Goal: Communication & Community: Answer question/provide support

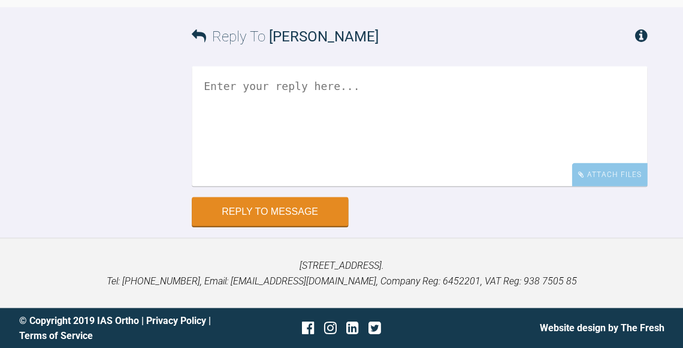
scroll to position [12833, 0]
click at [431, 186] on textarea at bounding box center [419, 126] width 455 height 120
type textarea "I"
click at [298, 186] on textarea "Hi Andrew, ideally ned occlusal" at bounding box center [419, 127] width 455 height 120
click at [363, 186] on textarea "Hi Andrew, ideally need occlusal" at bounding box center [419, 127] width 455 height 120
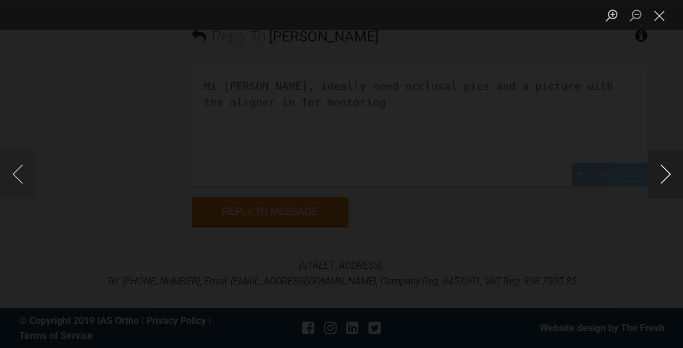
click at [656, 179] on button "Next image" at bounding box center [665, 174] width 36 height 48
click at [657, 179] on button "Next image" at bounding box center [665, 174] width 36 height 48
click at [655, 21] on button "Close lightbox" at bounding box center [659, 15] width 24 height 21
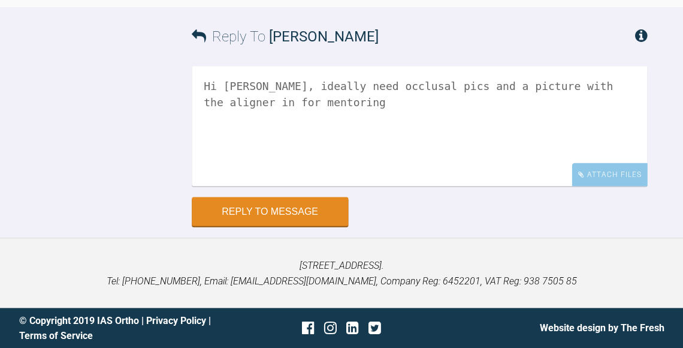
click at [590, 186] on textarea "Hi Andrew, ideally need occlusal pics and a picture with the aligner in for men…" at bounding box center [419, 126] width 455 height 120
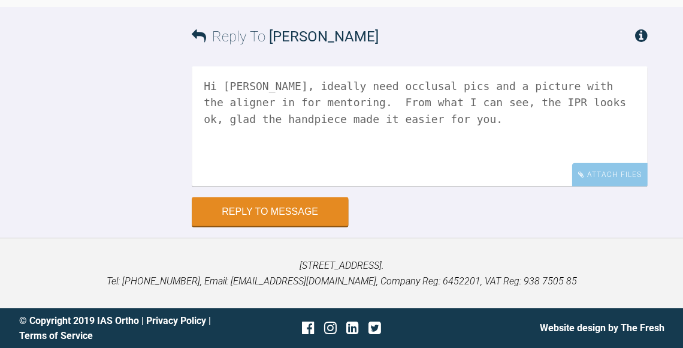
scroll to position [13004, 0]
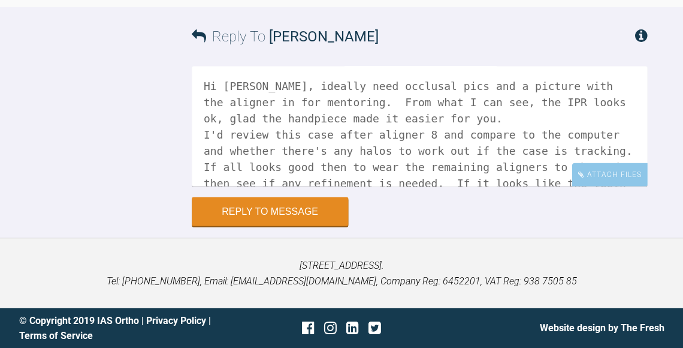
click at [345, 147] on textarea "Hi Andrew, ideally need occlusal pics and a picture with the aligner in for men…" at bounding box center [419, 126] width 455 height 120
click at [388, 167] on textarea "Hi Andrew, ideally need occlusal pics and a picture with the aligner in for men…" at bounding box center [419, 126] width 455 height 120
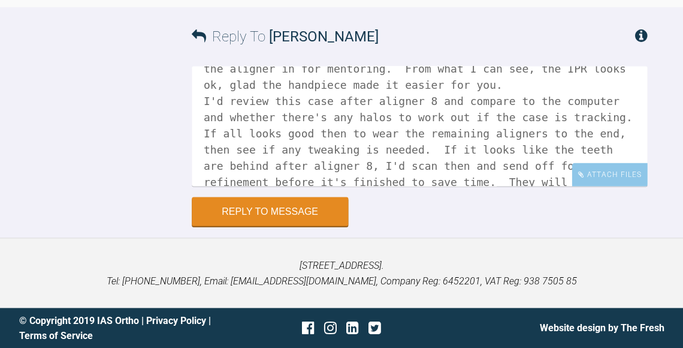
scroll to position [49, 0]
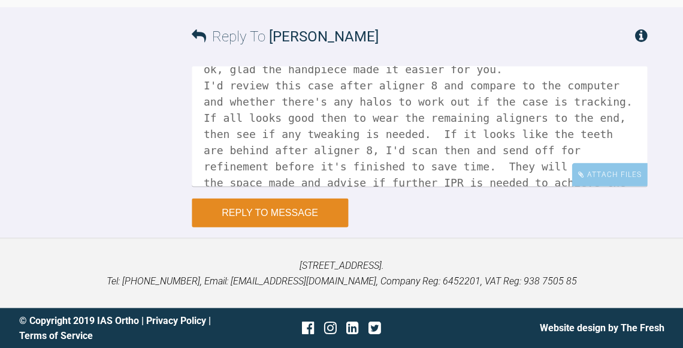
type textarea "Hi Andrew, ideally need occlusal pics and a picture with the aligner in for men…"
click at [285, 218] on button "Reply to Message" at bounding box center [270, 212] width 156 height 29
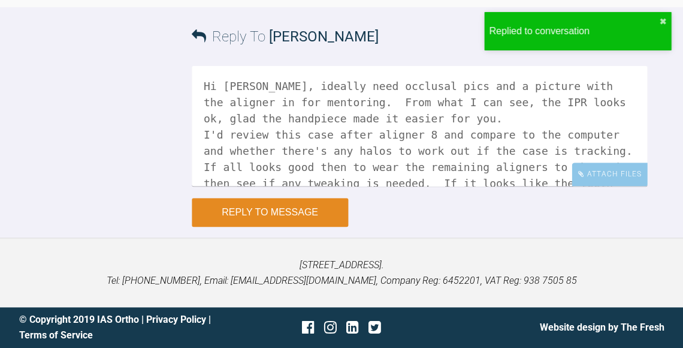
scroll to position [13235, 0]
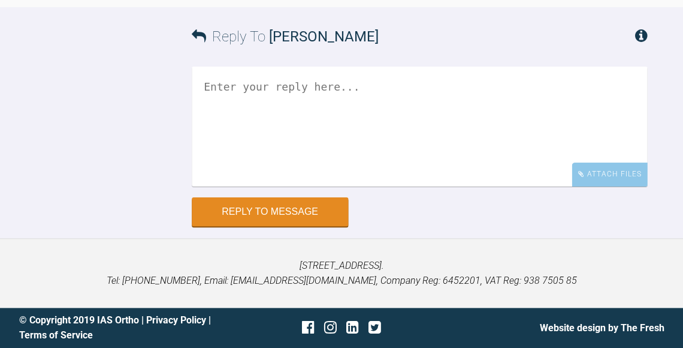
scroll to position [14036, 0]
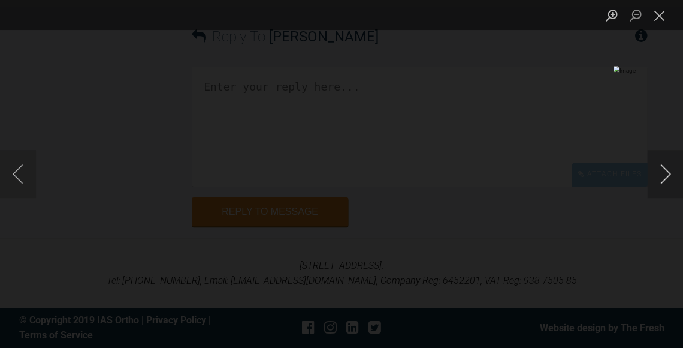
click at [664, 184] on button "Next image" at bounding box center [665, 174] width 36 height 48
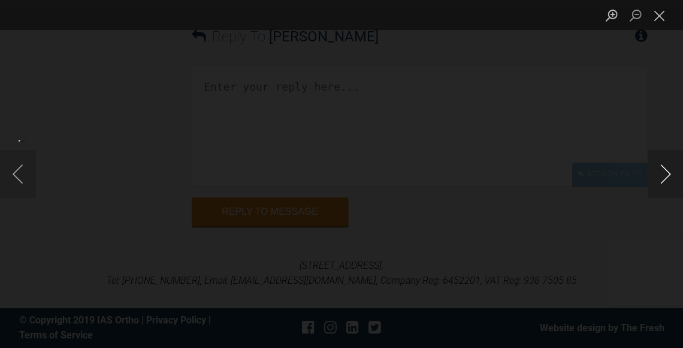
click at [664, 184] on button "Next image" at bounding box center [665, 174] width 36 height 48
click at [658, 23] on button "Close lightbox" at bounding box center [659, 15] width 24 height 21
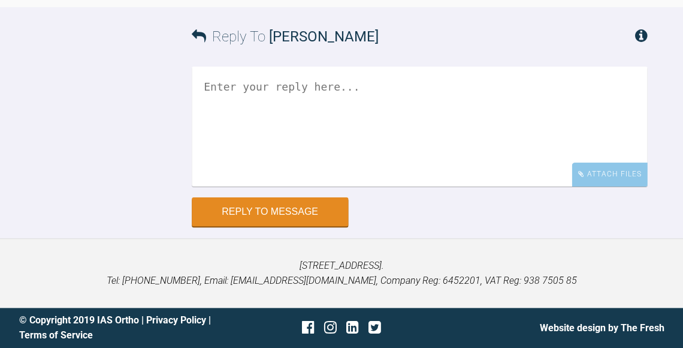
scroll to position [14100, 0]
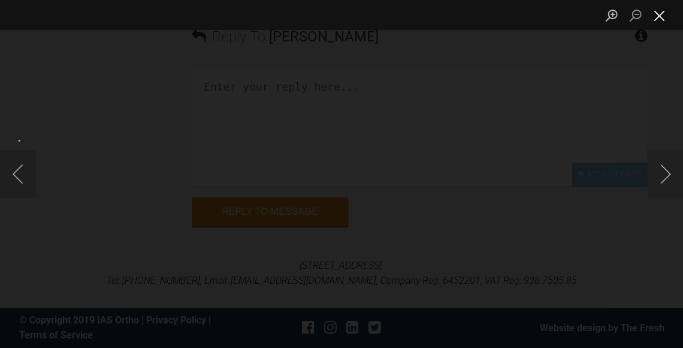
click at [657, 19] on button "Close lightbox" at bounding box center [659, 15] width 24 height 21
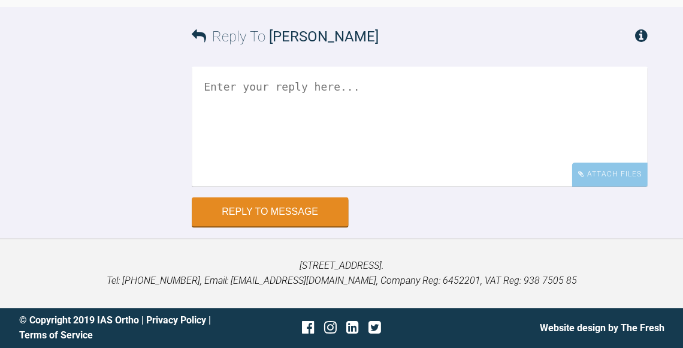
scroll to position [14047, 0]
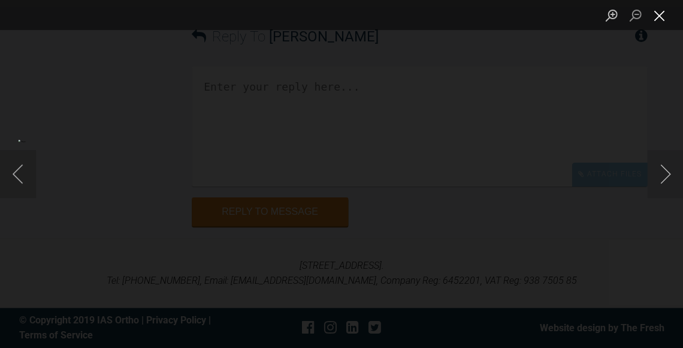
click at [660, 20] on button "Close lightbox" at bounding box center [659, 15] width 24 height 21
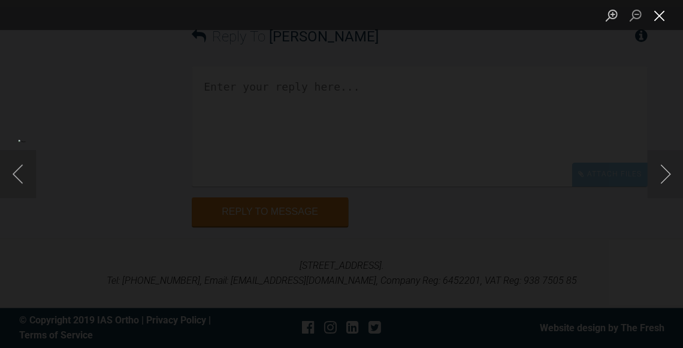
click at [665, 16] on button "Close lightbox" at bounding box center [659, 15] width 24 height 21
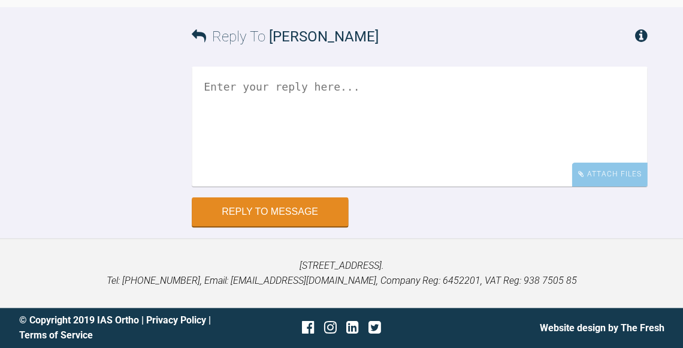
scroll to position [14057, 0]
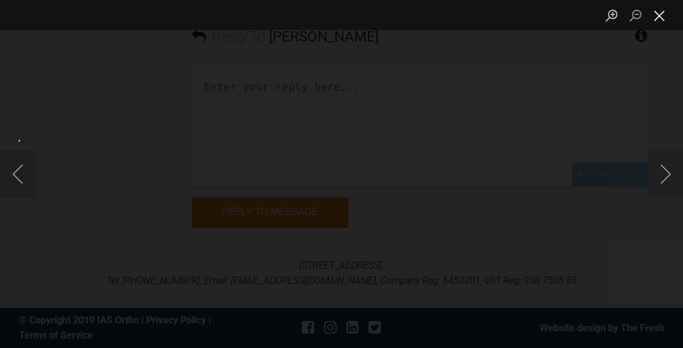
click at [659, 20] on button "Close lightbox" at bounding box center [659, 15] width 24 height 21
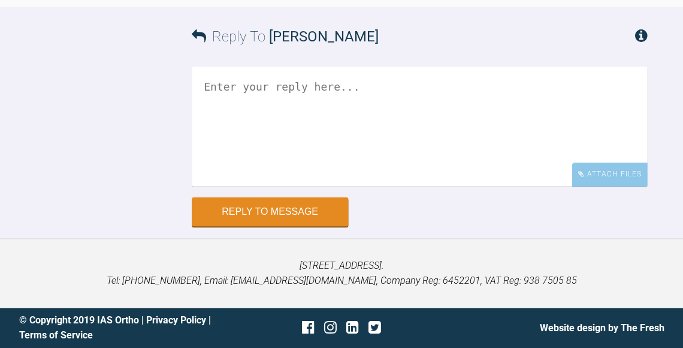
scroll to position [14171, 0]
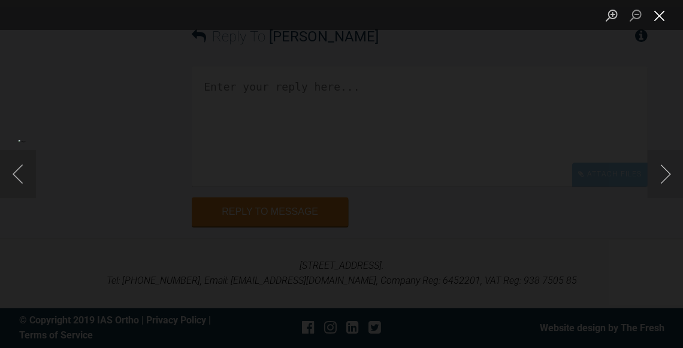
click at [662, 16] on button "Close lightbox" at bounding box center [659, 15] width 24 height 21
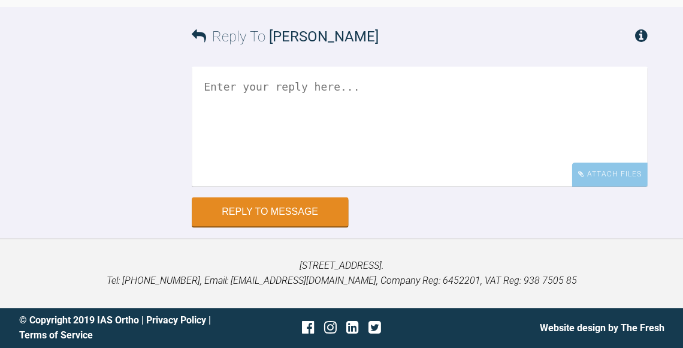
scroll to position [14059, 0]
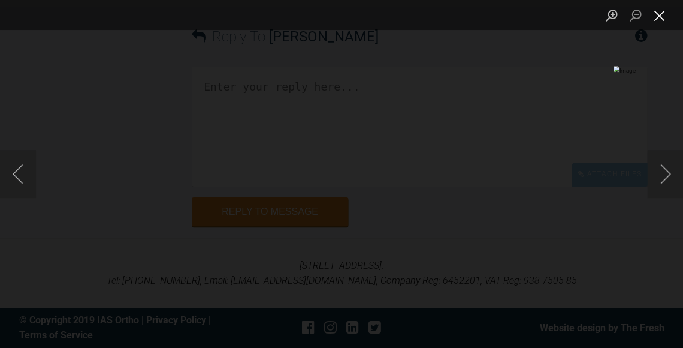
click at [654, 18] on button "Close lightbox" at bounding box center [659, 15] width 24 height 21
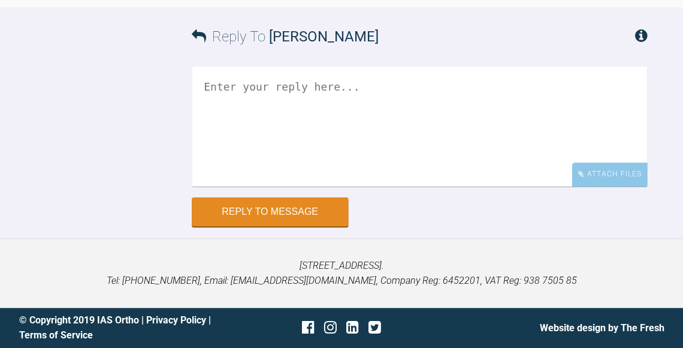
scroll to position [14224, 0]
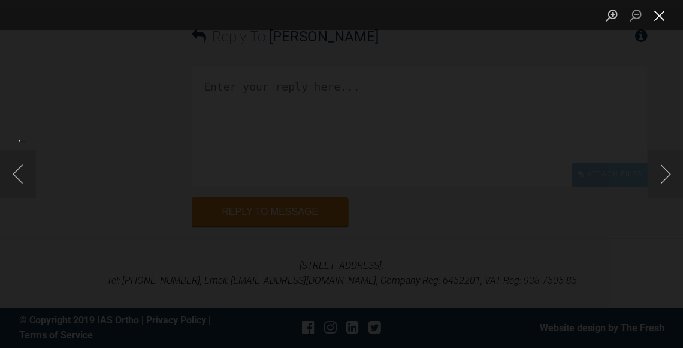
click at [661, 17] on button "Close lightbox" at bounding box center [659, 15] width 24 height 21
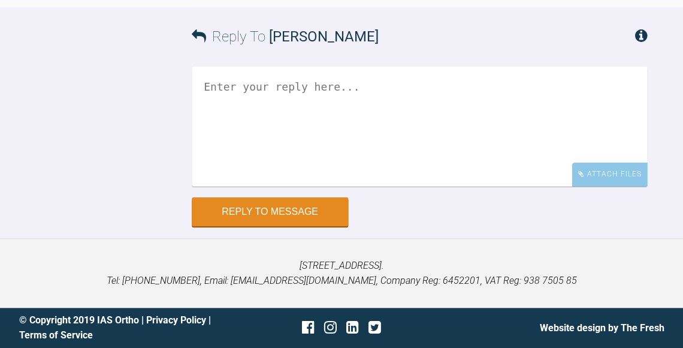
scroll to position [14235, 0]
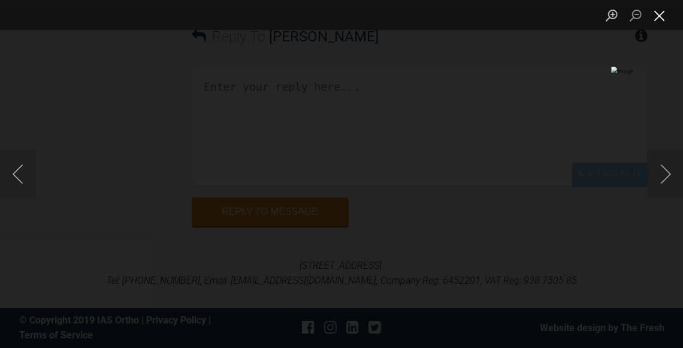
click at [662, 20] on button "Close lightbox" at bounding box center [659, 15] width 24 height 21
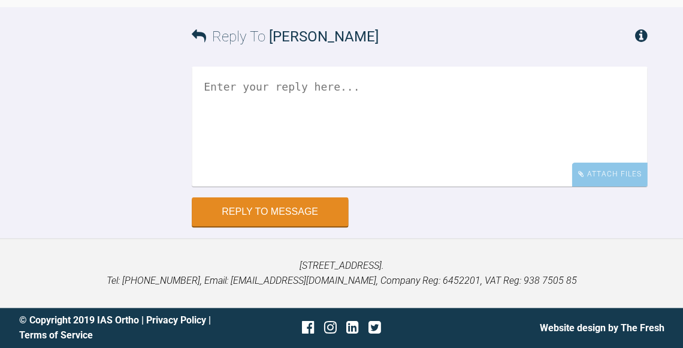
scroll to position [14387, 0]
click at [437, 186] on textarea at bounding box center [419, 127] width 455 height 120
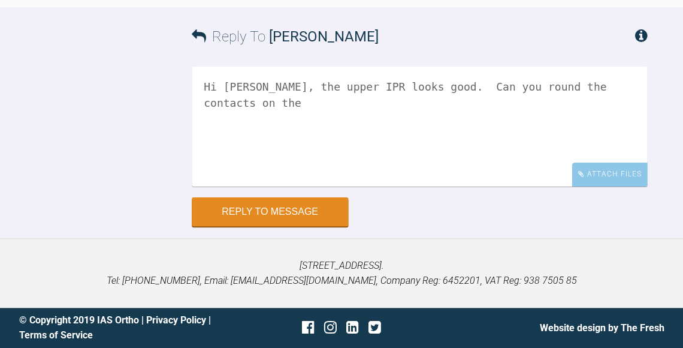
scroll to position [14144, 0]
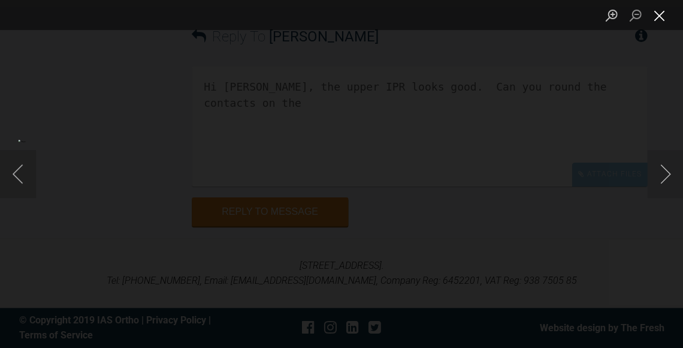
click at [658, 19] on button "Close lightbox" at bounding box center [659, 15] width 24 height 21
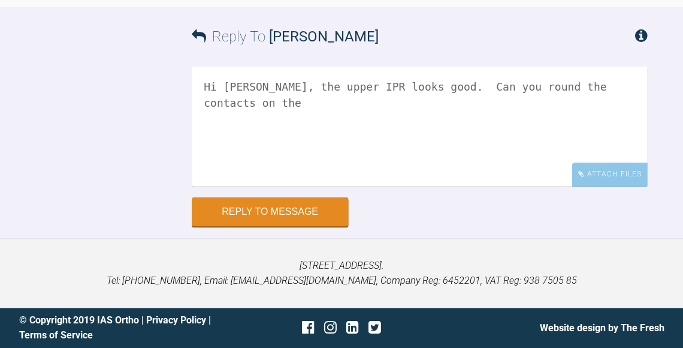
scroll to position [14467, 0]
click at [547, 171] on textarea "Hi Swati, the upper IPR looks good. Can you round the contacts on the" at bounding box center [419, 127] width 455 height 120
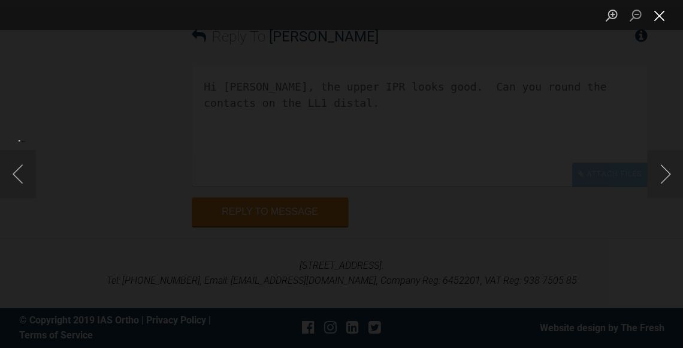
click at [656, 22] on button "Close lightbox" at bounding box center [659, 15] width 24 height 21
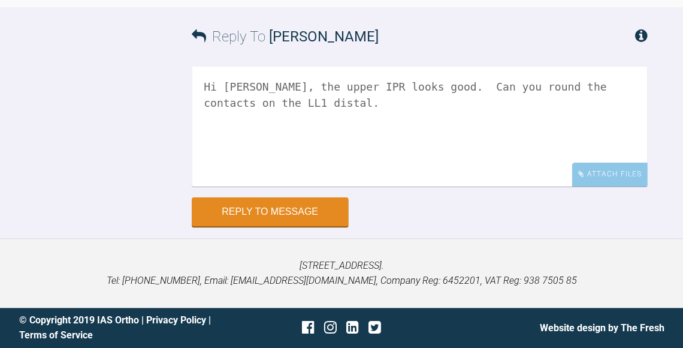
scroll to position [14040, 0]
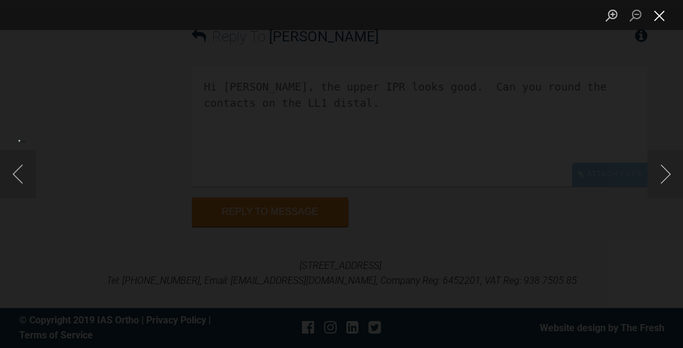
click at [656, 22] on button "Close lightbox" at bounding box center [659, 15] width 24 height 21
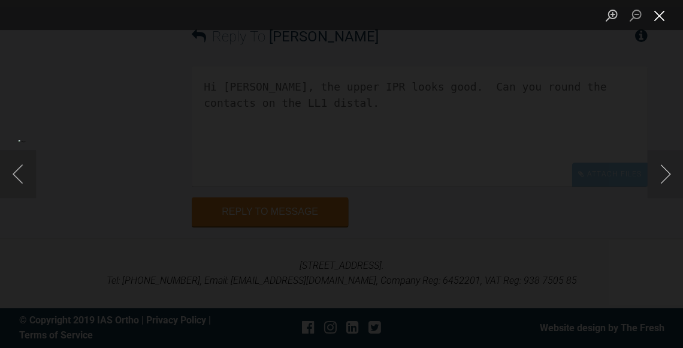
click at [659, 22] on button "Close lightbox" at bounding box center [659, 15] width 24 height 21
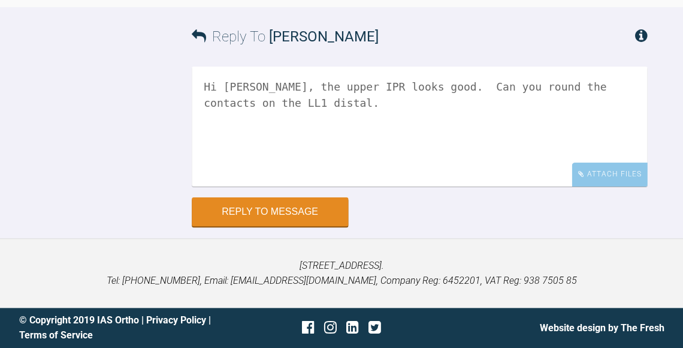
scroll to position [14517, 0]
click at [588, 124] on textarea "Hi Swati, the upper IPR looks good. Can you round the contacts on the LL1 dista…" at bounding box center [419, 127] width 455 height 120
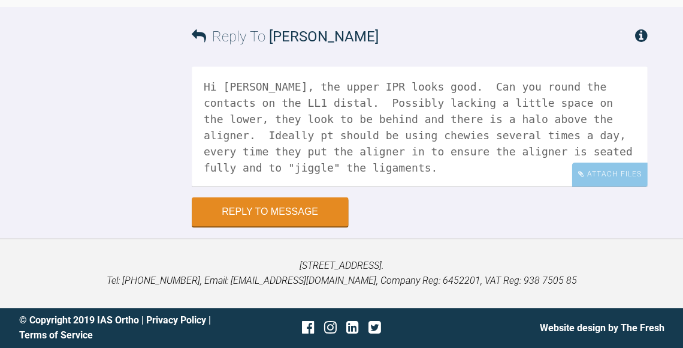
scroll to position [14424, 0]
click at [537, 186] on textarea "Hi Swati, the upper IPR looks good. Can you round the contacts on the LL1 dista…" at bounding box center [419, 127] width 455 height 120
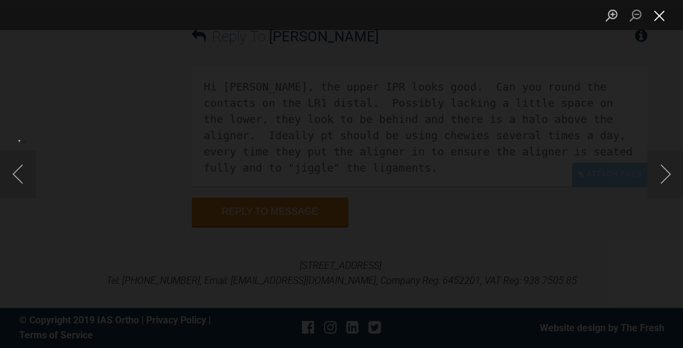
click at [662, 16] on button "Close lightbox" at bounding box center [659, 15] width 24 height 21
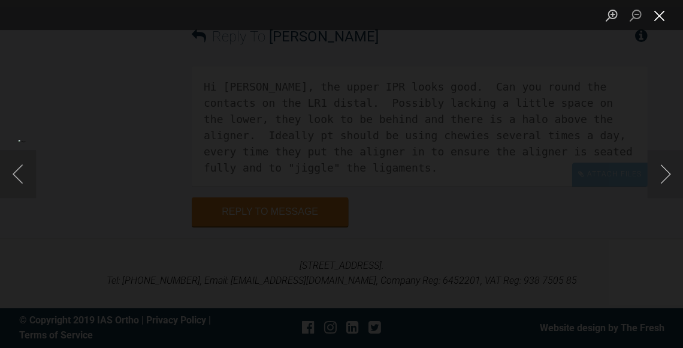
click at [662, 22] on button "Close lightbox" at bounding box center [659, 15] width 24 height 21
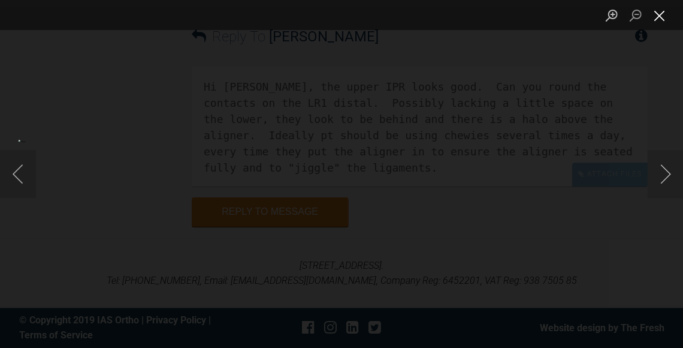
click at [662, 17] on button "Close lightbox" at bounding box center [659, 15] width 24 height 21
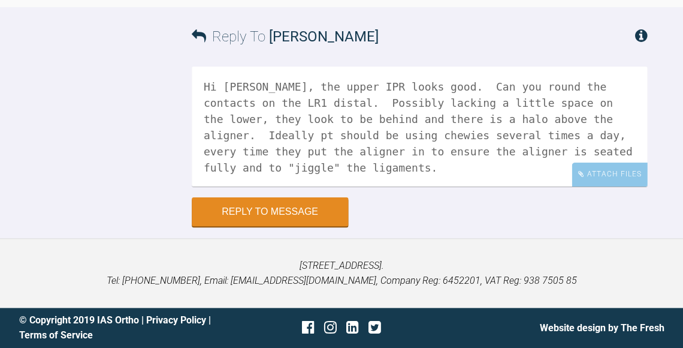
scroll to position [13970, 0]
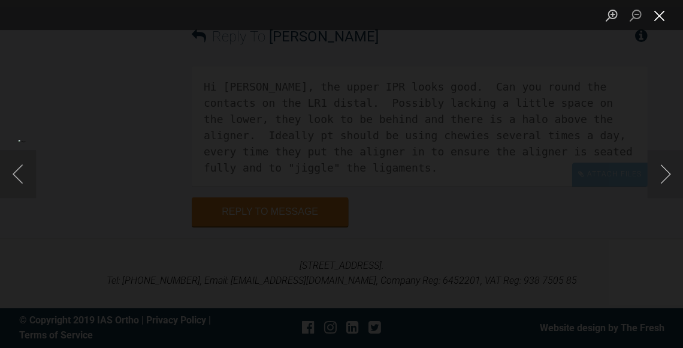
click at [666, 16] on button "Close lightbox" at bounding box center [659, 15] width 24 height 21
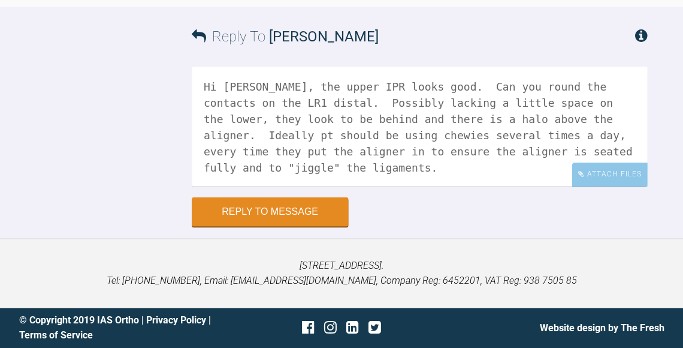
scroll to position [14440, 0]
click at [505, 186] on textarea "Hi Swati, the upper IPR looks good. Can you round the contacts on the LR1 dista…" at bounding box center [419, 127] width 455 height 120
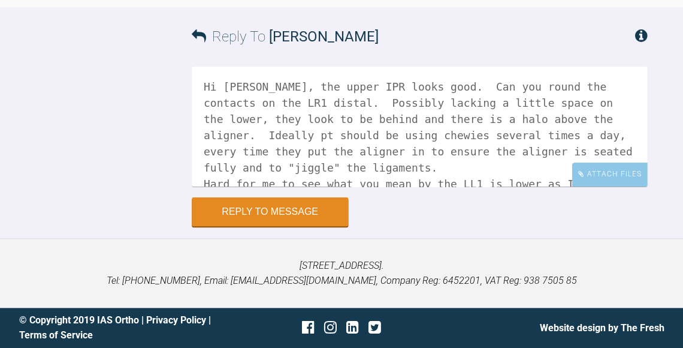
scroll to position [14015, 0]
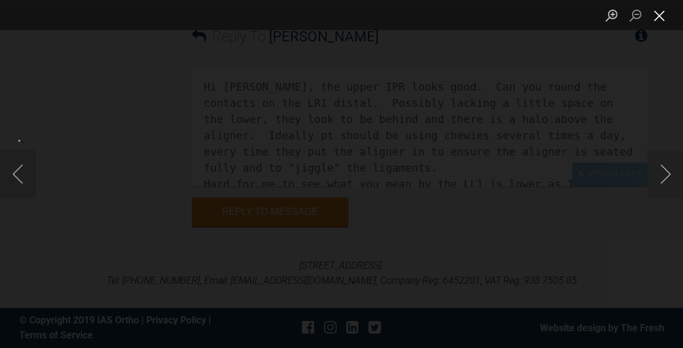
click at [661, 16] on button "Close lightbox" at bounding box center [659, 15] width 24 height 21
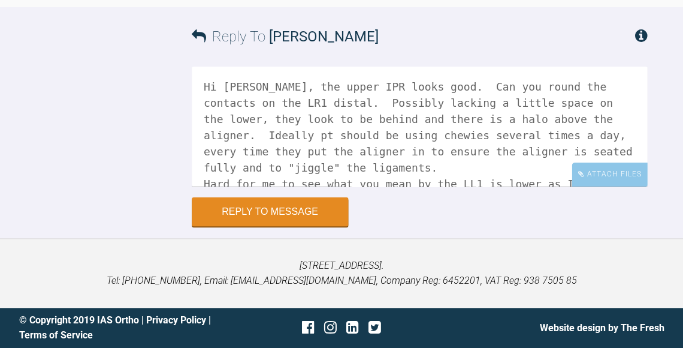
scroll to position [13973, 0]
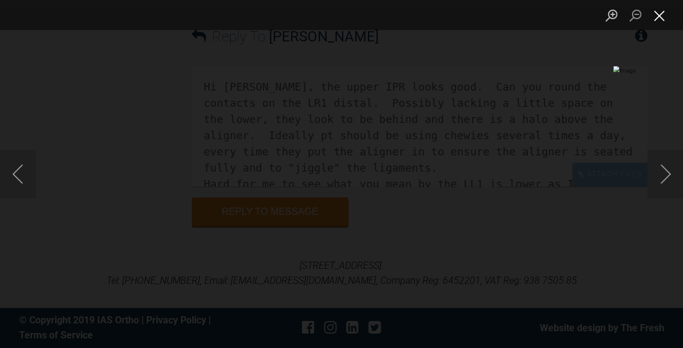
click at [664, 15] on button "Close lightbox" at bounding box center [659, 15] width 24 height 21
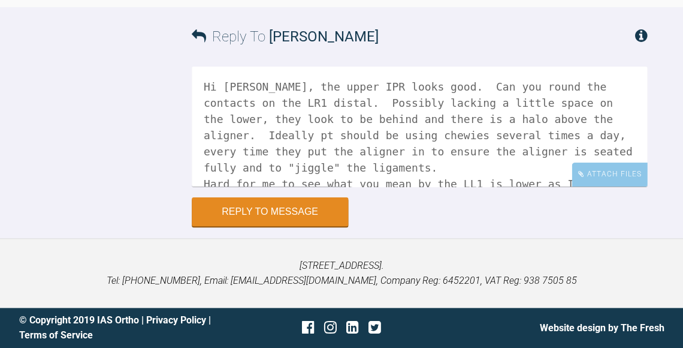
scroll to position [14518, 0]
click at [383, 186] on textarea "Hi Swati, the upper IPR looks good. Can you round the contacts on the LR1 dista…" at bounding box center [419, 127] width 455 height 120
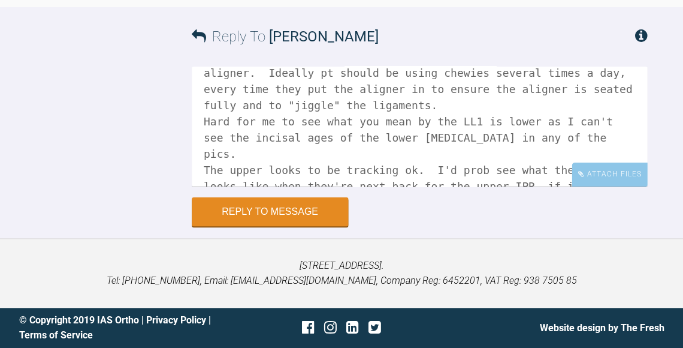
scroll to position [65, 0]
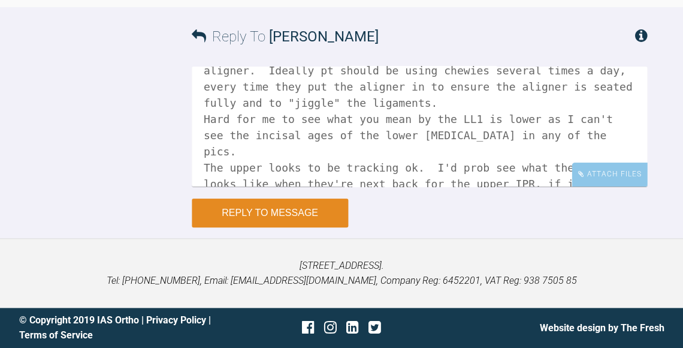
type textarea "Hi Swati, the upper IPR looks good. Can you round the contacts on the LR1 dista…"
click at [280, 227] on button "Reply to Message" at bounding box center [270, 212] width 156 height 29
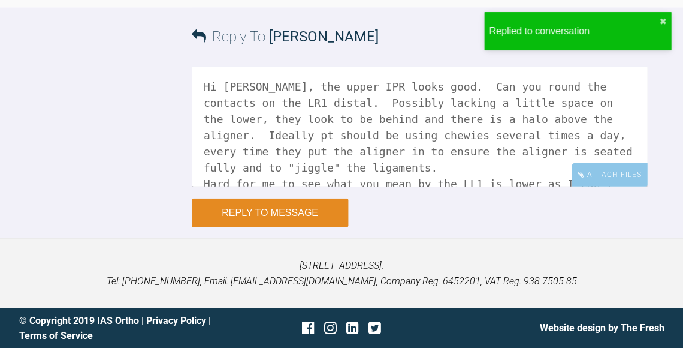
scroll to position [14783, 0]
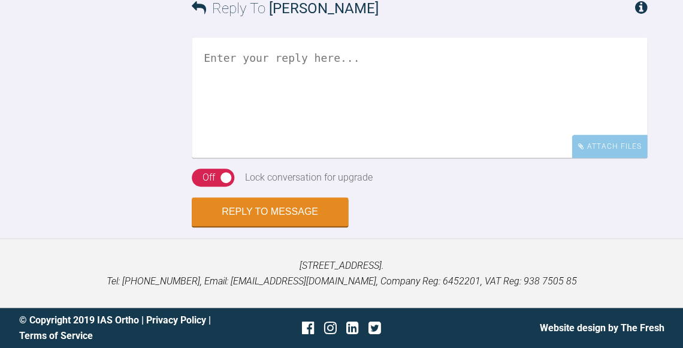
scroll to position [2859, 0]
click at [379, 158] on textarea at bounding box center [419, 98] width 455 height 120
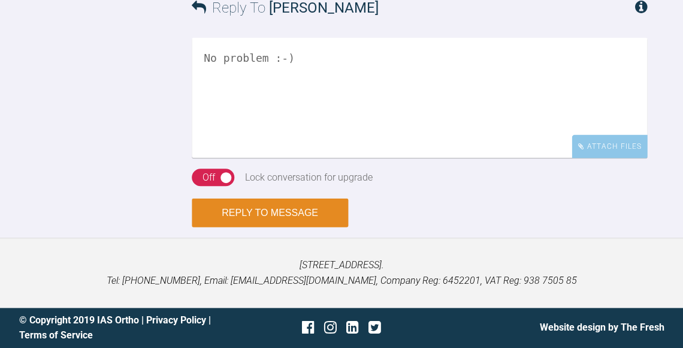
type textarea "No problem :-)"
click at [309, 226] on button "Reply to Message" at bounding box center [270, 212] width 156 height 29
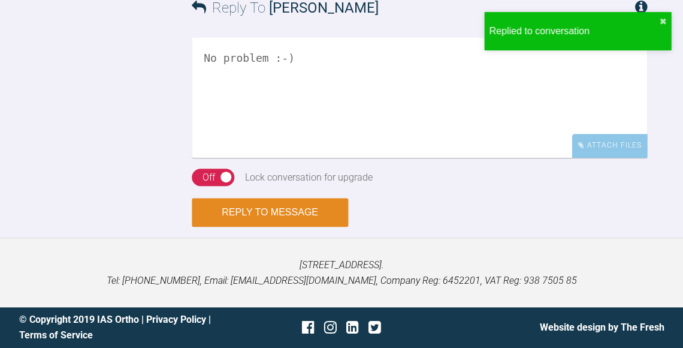
scroll to position [3096, 0]
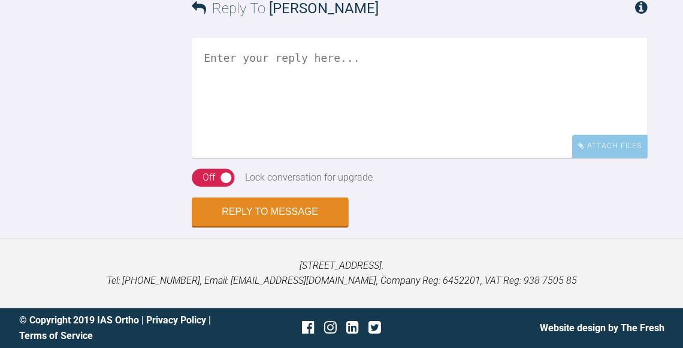
scroll to position [2367, 0]
click at [493, 158] on textarea at bounding box center [419, 98] width 455 height 120
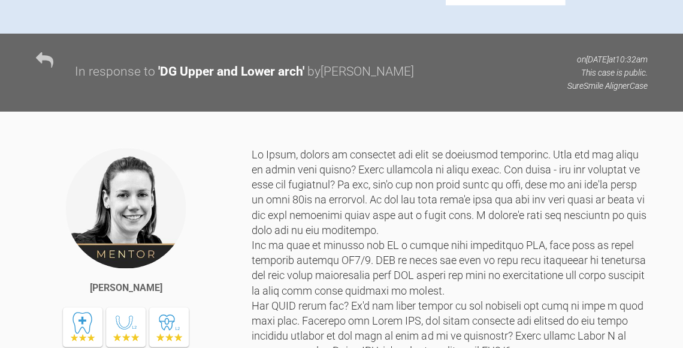
scroll to position [736, 0]
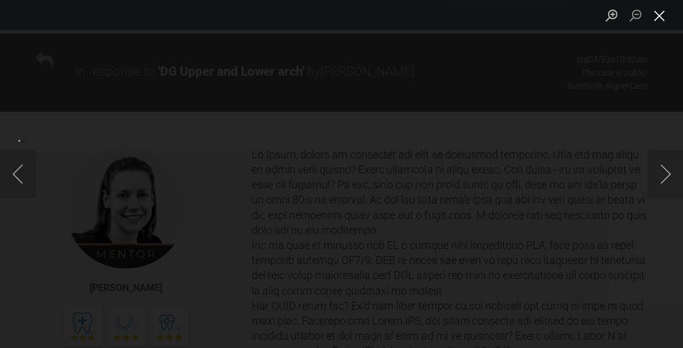
click at [660, 23] on button "Close lightbox" at bounding box center [659, 15] width 24 height 21
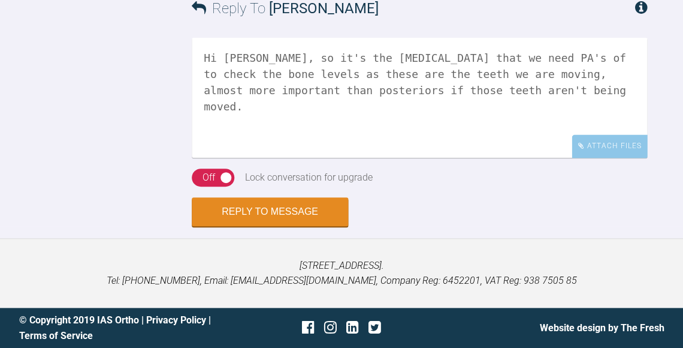
scroll to position [2143, 0]
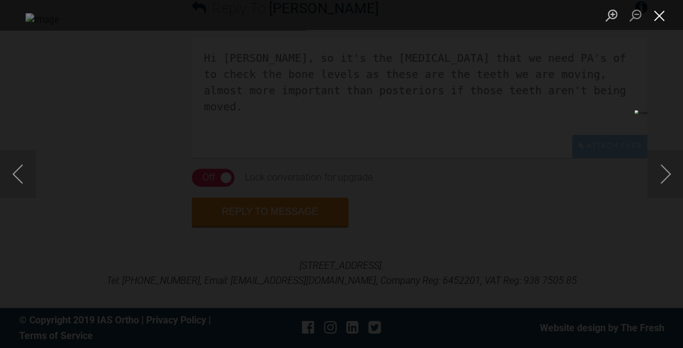
click at [659, 17] on button "Close lightbox" at bounding box center [659, 15] width 24 height 21
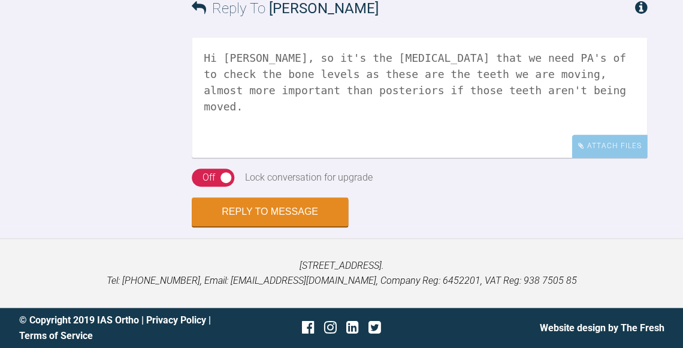
scroll to position [2143, 0]
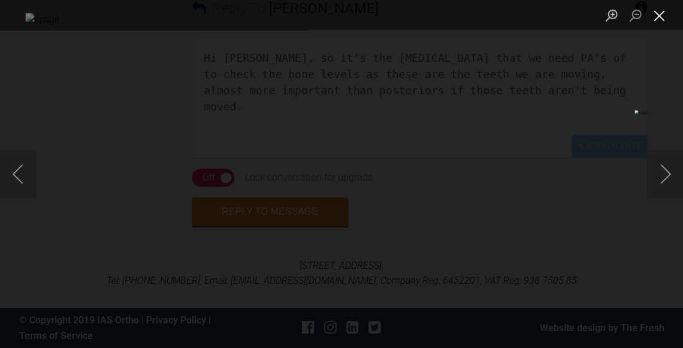
click at [662, 20] on button "Close lightbox" at bounding box center [659, 15] width 24 height 21
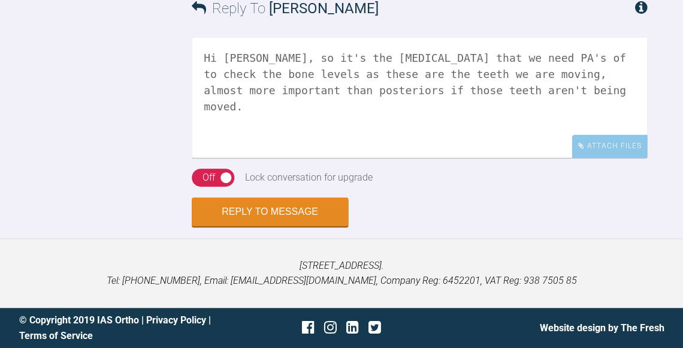
scroll to position [2517, 0]
click at [385, 112] on textarea "Hi Swati, so it's the anterior teeth that we need PA's of to check the bone lev…" at bounding box center [419, 98] width 455 height 120
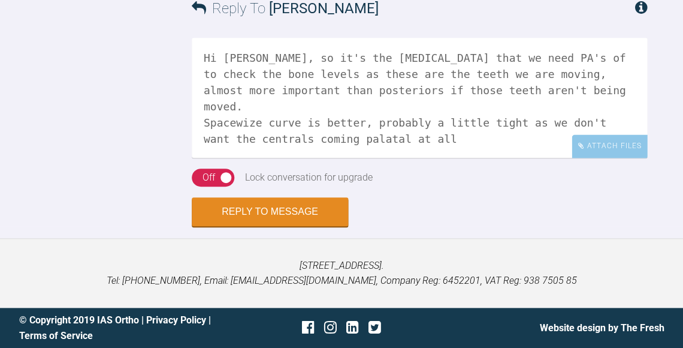
scroll to position [2167, 0]
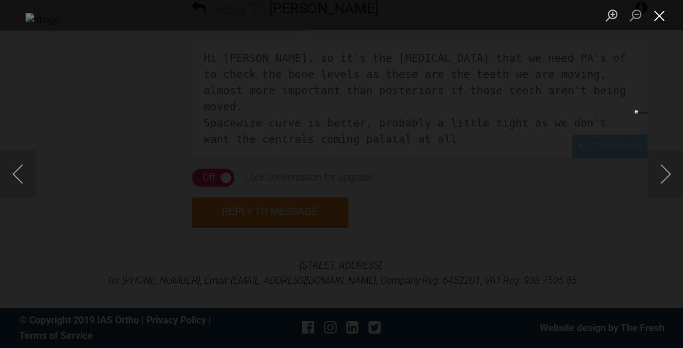
click at [661, 17] on button "Close lightbox" at bounding box center [659, 15] width 24 height 21
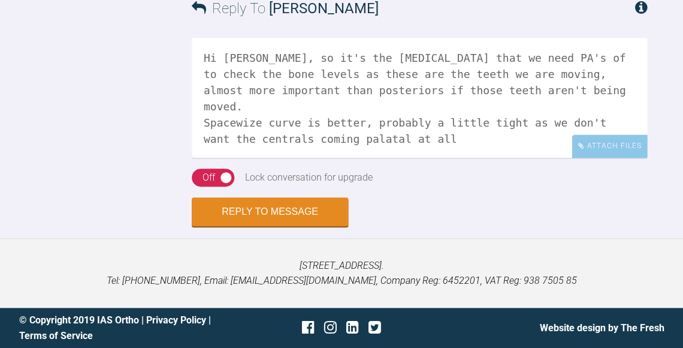
scroll to position [2420, 0]
click at [396, 158] on textarea "Hi Swati, so it's the anterior teeth that we need PA's of to check the bone lev…" at bounding box center [419, 98] width 455 height 120
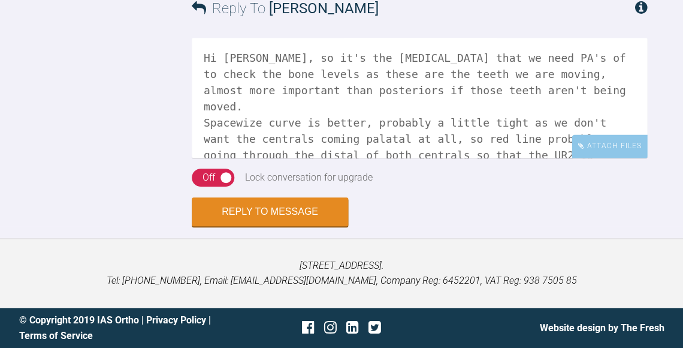
scroll to position [2189, 0]
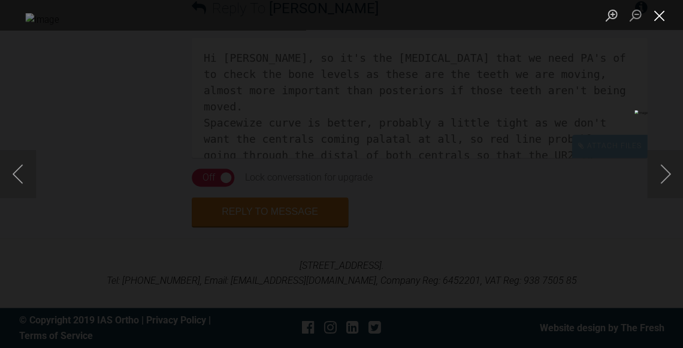
click at [660, 11] on button "Close lightbox" at bounding box center [659, 15] width 24 height 21
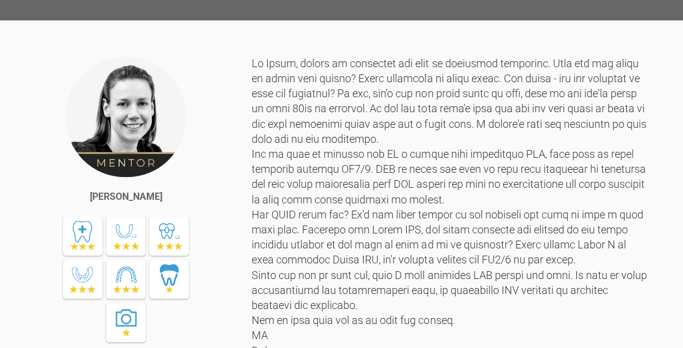
scroll to position [815, 0]
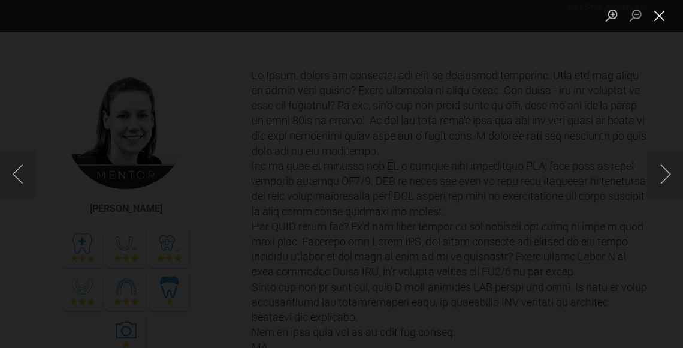
click at [660, 14] on button "Close lightbox" at bounding box center [659, 15] width 24 height 21
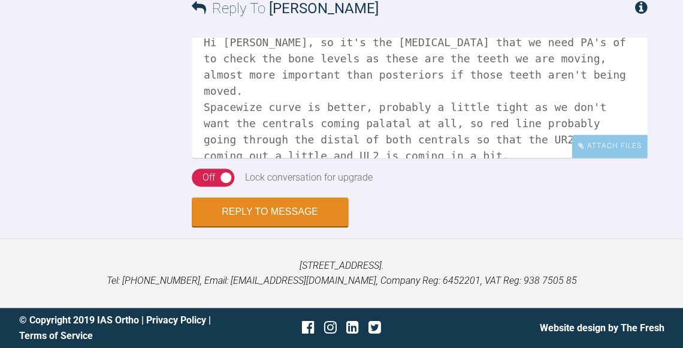
scroll to position [15, 0]
click at [494, 158] on textarea "Hi Swati, so it's the anterior teeth that we need PA's of to check the bone lev…" at bounding box center [419, 98] width 455 height 120
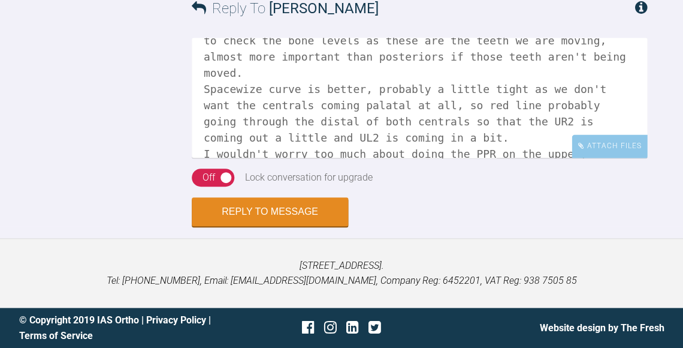
scroll to position [2183, 0]
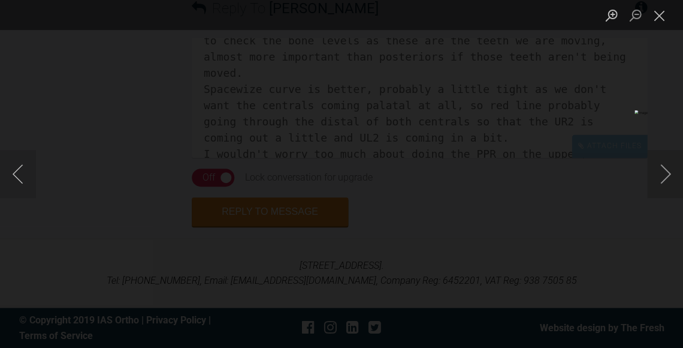
scroll to position [2255, 0]
click at [664, 17] on button "Close lightbox" at bounding box center [659, 15] width 24 height 21
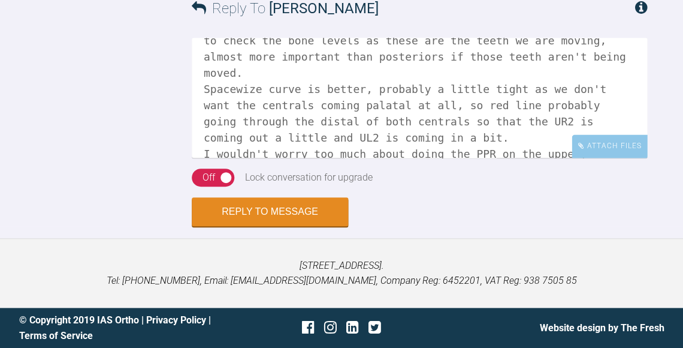
scroll to position [2517, 0]
click at [338, 149] on textarea "Hi Swati, so it's the anterior teeth that we need PA's of to check the bone lev…" at bounding box center [419, 98] width 455 height 120
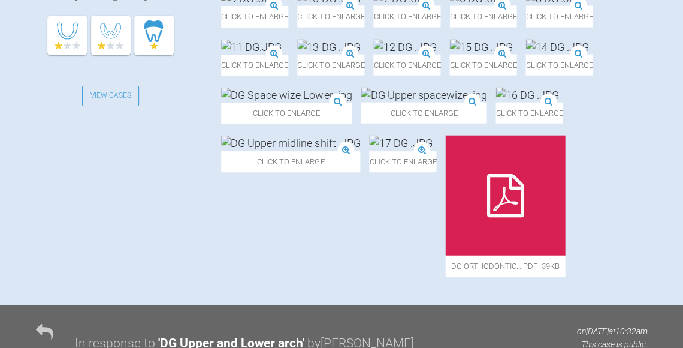
scroll to position [459, 0]
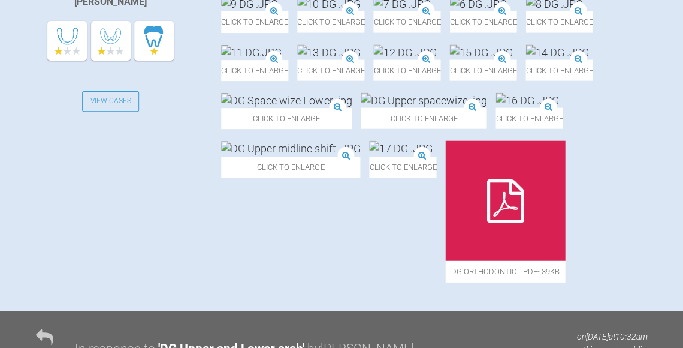
click at [297, 11] on img at bounding box center [328, 3] width 63 height 15
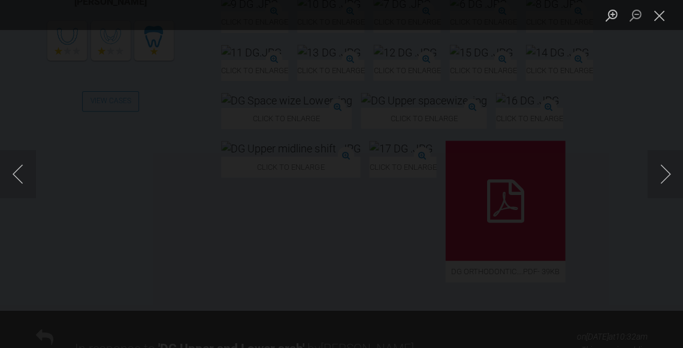
click at [352, 185] on div "Lightbox" at bounding box center [341, 174] width 683 height 348
click at [657, 16] on button "Close lightbox" at bounding box center [659, 15] width 24 height 21
click at [660, 16] on button "Close lightbox" at bounding box center [659, 15] width 24 height 21
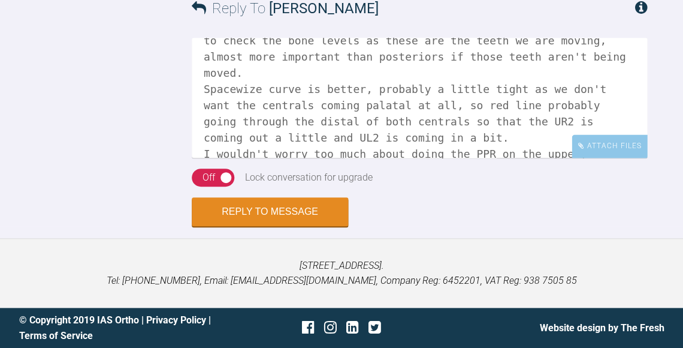
scroll to position [2448, 0]
click at [326, 139] on textarea "Hi Swati, so it's the anterior teeth that we need PA's of to check the bone lev…" at bounding box center [419, 98] width 455 height 120
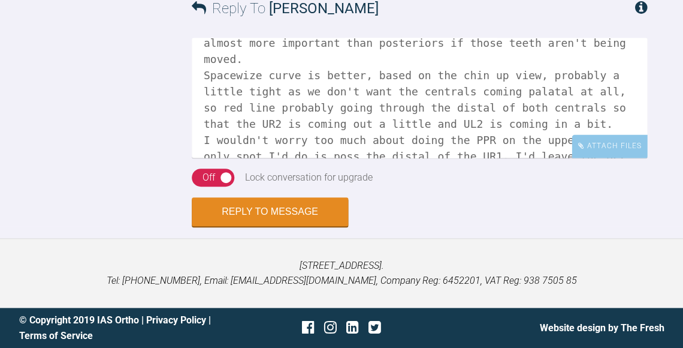
scroll to position [47, 0]
click at [329, 158] on textarea "Hi Swati, so it's the anterior teeth that we need PA's of to check the bone lev…" at bounding box center [419, 98] width 455 height 120
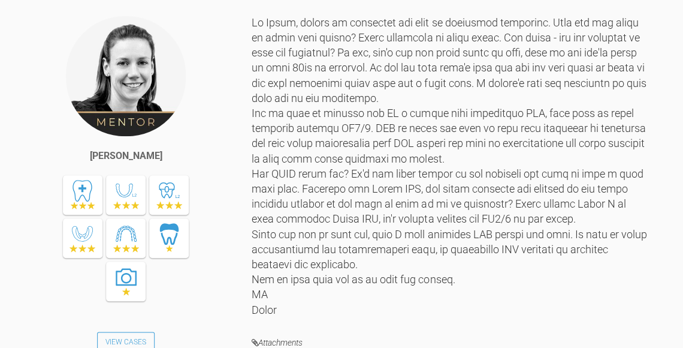
scroll to position [814, 0]
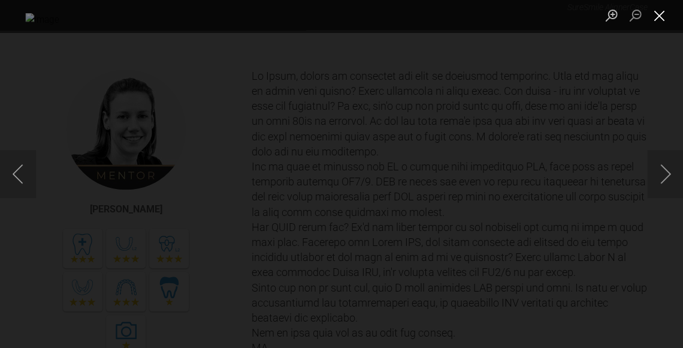
click at [663, 14] on button "Close lightbox" at bounding box center [659, 15] width 24 height 21
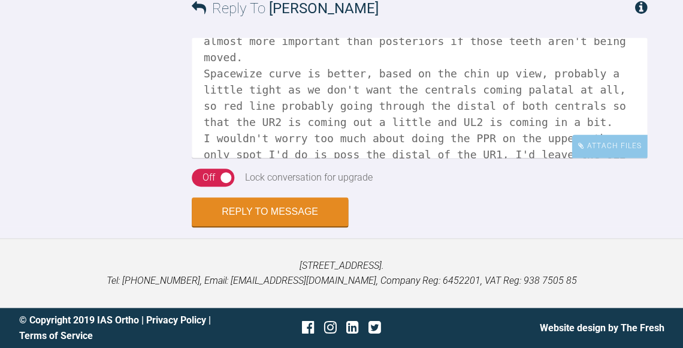
scroll to position [2427, 0]
click at [383, 158] on textarea "Hi Swati, so it's the anterior teeth that we need PA's of to check the bone lev…" at bounding box center [419, 98] width 455 height 120
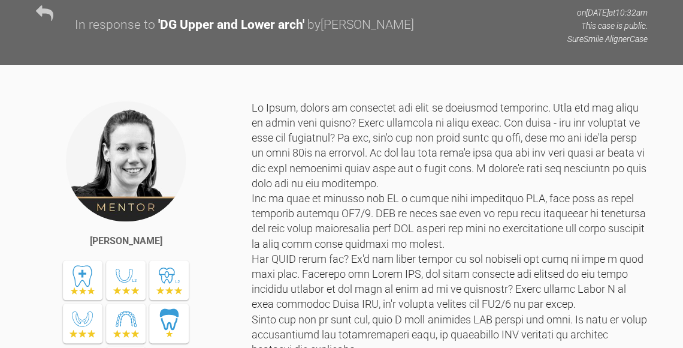
scroll to position [774, 0]
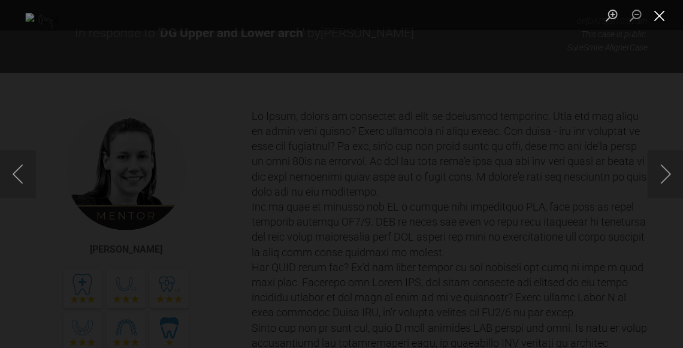
click at [664, 15] on button "Close lightbox" at bounding box center [659, 15] width 24 height 21
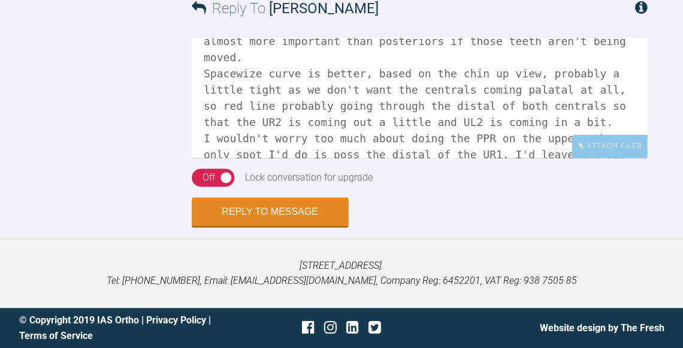
scroll to position [2514, 0]
click at [484, 156] on textarea "Hi Swati, so it's the anterior teeth that we need PA's of to check the bone lev…" at bounding box center [419, 98] width 455 height 120
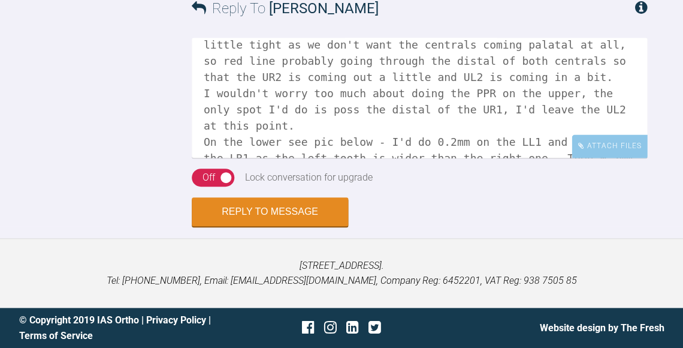
scroll to position [2517, 0]
click at [611, 122] on textarea "Hi Swati, so it's the anterior teeth that we need PA's of to check the bone lev…" at bounding box center [419, 98] width 455 height 120
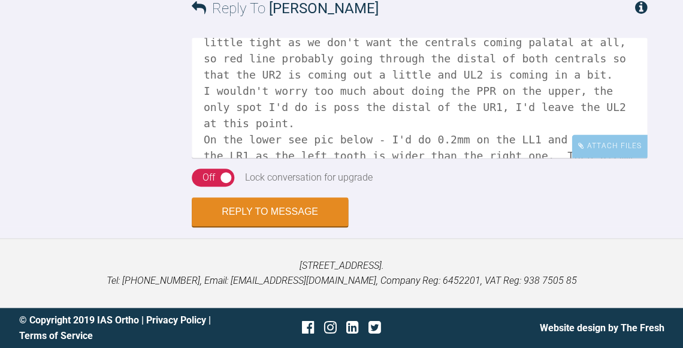
click at [288, 150] on textarea "Hi Swati, so it's the anterior teeth that we need PA's of to check the bone lev…" at bounding box center [419, 98] width 455 height 120
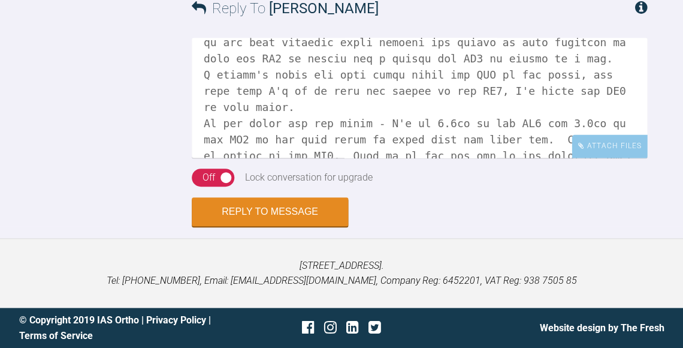
scroll to position [2517, 0]
click at [602, 158] on div "Attach Files Drag and drop files here!" at bounding box center [419, 103] width 455 height 131
click at [601, 147] on div "Attach Files" at bounding box center [609, 145] width 75 height 23
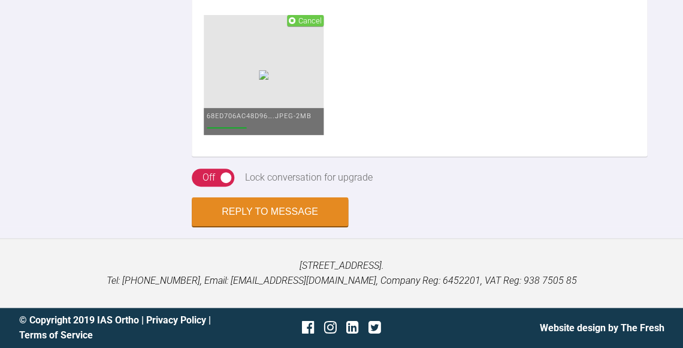
scroll to position [2564, 0]
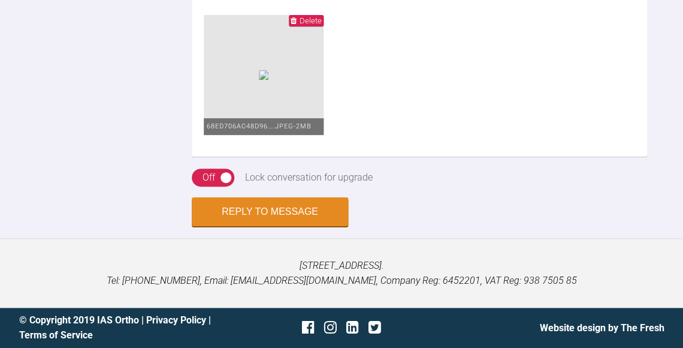
scroll to position [2763, 0]
type textarea "Hi Swati, so it's the anterior teeth that we need PA's of to check the bone lev…"
click at [292, 227] on button "Reply to Message" at bounding box center [270, 212] width 156 height 29
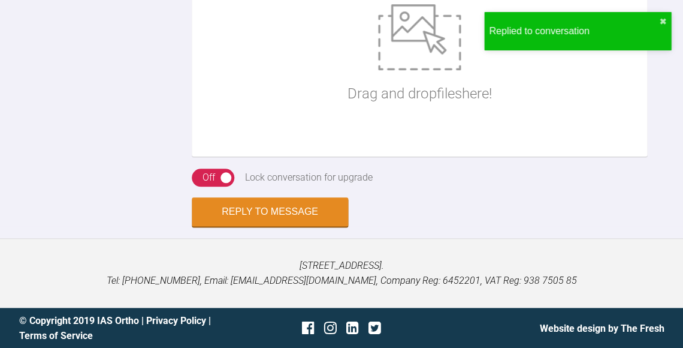
scroll to position [2720, 0]
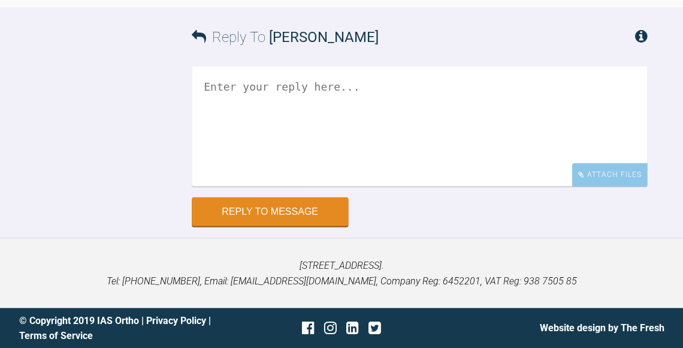
scroll to position [27348, 0]
click at [402, 175] on textarea at bounding box center [419, 126] width 455 height 120
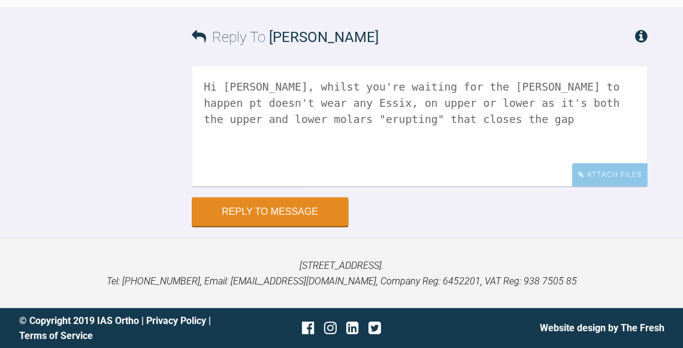
scroll to position [28360, 0]
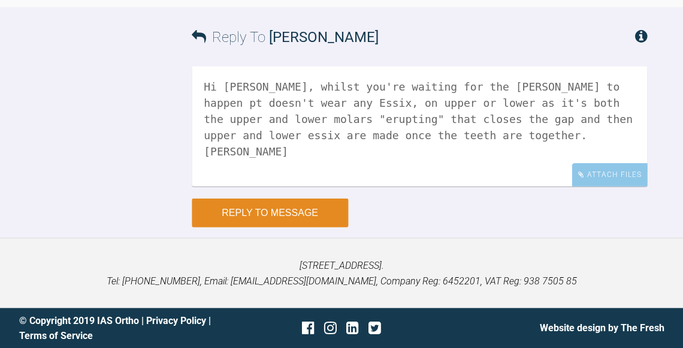
type textarea "Hi [PERSON_NAME], whilst you're waiting for the [PERSON_NAME] to happen pt does…"
click at [294, 210] on button "Reply to Message" at bounding box center [270, 212] width 156 height 29
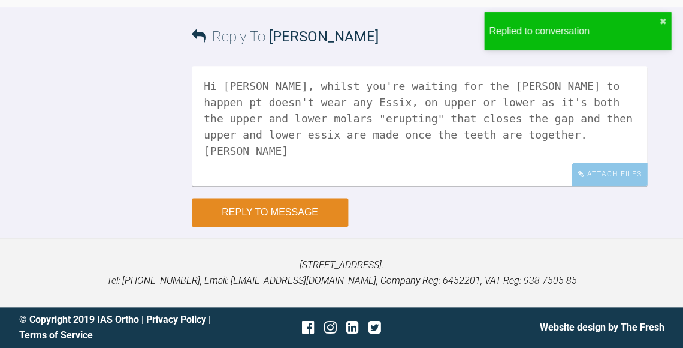
scroll to position [28591, 0]
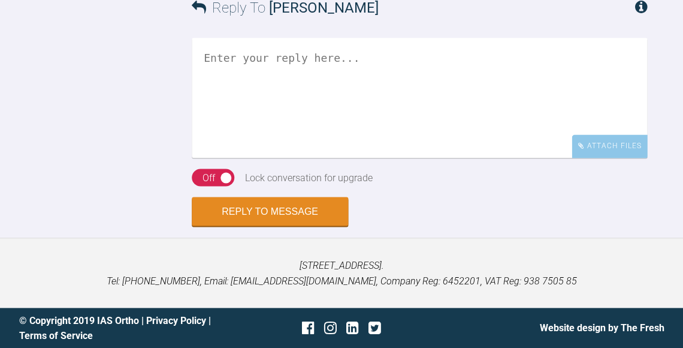
scroll to position [4161, 0]
click at [376, 135] on textarea at bounding box center [419, 98] width 455 height 120
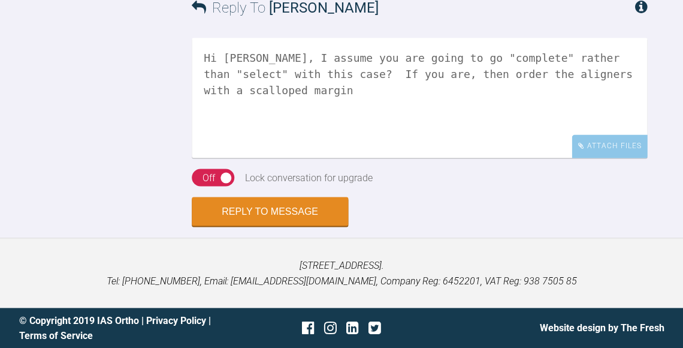
scroll to position [4154, 0]
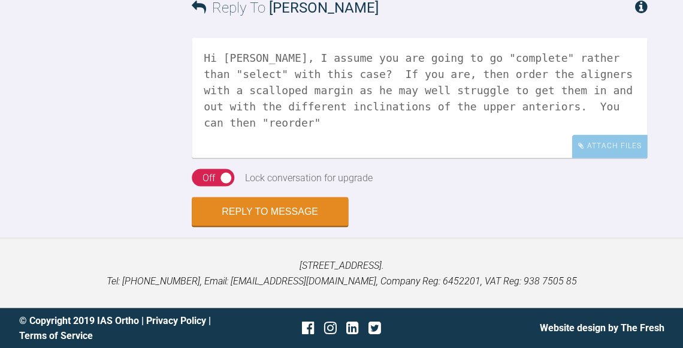
click at [534, 98] on textarea "Hi [PERSON_NAME], I assume you are going to go "complete" rather than "select" …" at bounding box center [419, 98] width 455 height 120
click at [579, 98] on textarea "Hi [PERSON_NAME], I assume you are going to go "complete" rather than "select" …" at bounding box center [419, 98] width 455 height 120
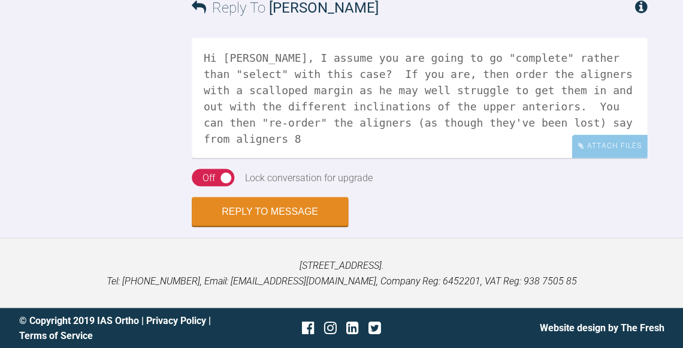
scroll to position [3960, 0]
click at [445, 158] on textarea "Hi [PERSON_NAME], I assume you are going to go "complete" rather than "select" …" at bounding box center [419, 98] width 455 height 120
click at [419, 158] on textarea "Hi [PERSON_NAME], I assume you are going to go "complete" rather than "select" …" at bounding box center [419, 98] width 455 height 120
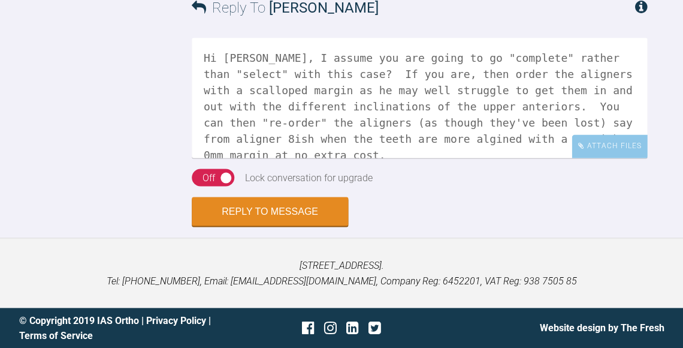
scroll to position [4042, 0]
click at [409, 158] on textarea "Hi [PERSON_NAME], I assume you are going to go "complete" rather than "select" …" at bounding box center [419, 98] width 455 height 120
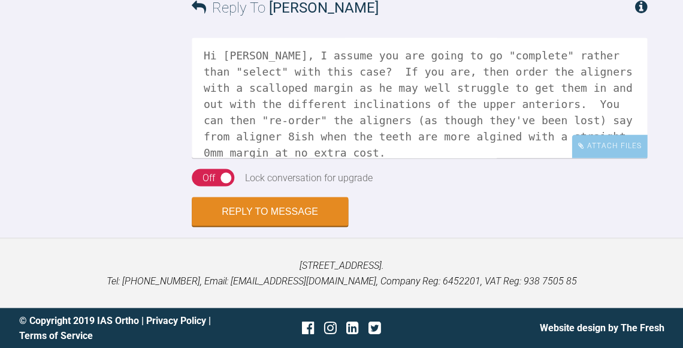
click at [443, 158] on textarea "Hi [PERSON_NAME], I assume you are going to go "complete" rather than "select" …" at bounding box center [419, 98] width 455 height 120
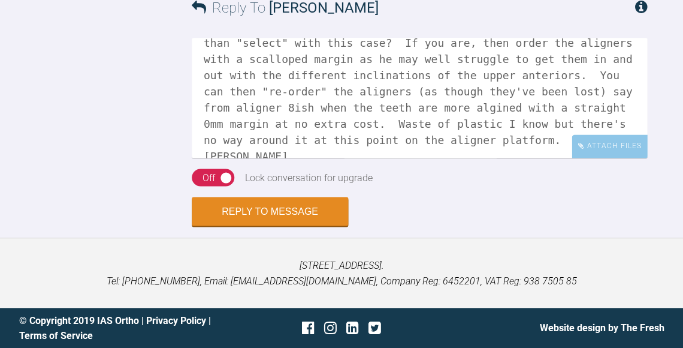
scroll to position [31, 0]
type textarea "Hi [PERSON_NAME], I assume you are going to go "complete" rather than "select" …"
click at [212, 185] on div "Off" at bounding box center [209, 178] width 13 height 16
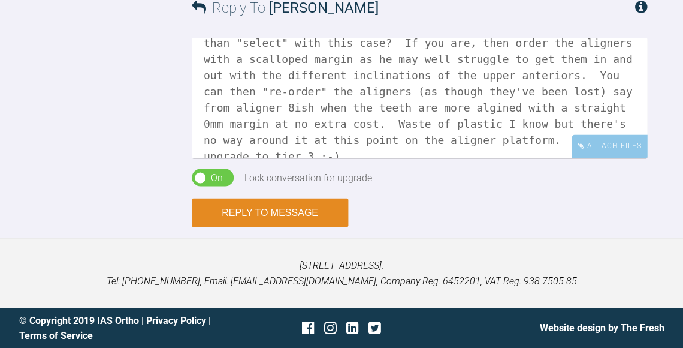
click at [307, 226] on button "Reply to Message" at bounding box center [270, 212] width 156 height 29
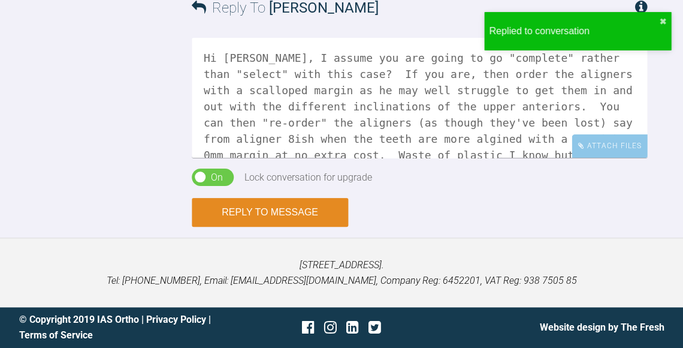
scroll to position [4365, 0]
